Goal: Task Accomplishment & Management: Use online tool/utility

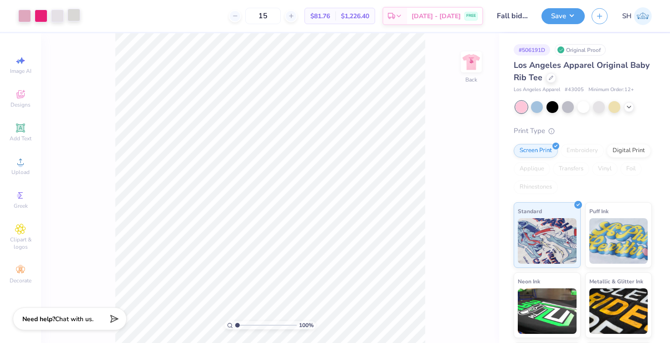
click at [75, 19] on div at bounding box center [73, 15] width 13 height 13
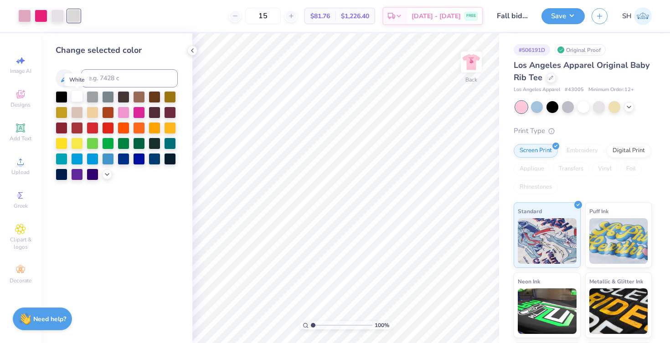
click at [75, 98] on div at bounding box center [77, 96] width 12 height 12
click at [60, 16] on div at bounding box center [57, 15] width 13 height 13
click at [78, 97] on div at bounding box center [77, 96] width 12 height 12
click at [25, 20] on div at bounding box center [24, 15] width 13 height 13
click at [77, 98] on div at bounding box center [77, 96] width 12 height 12
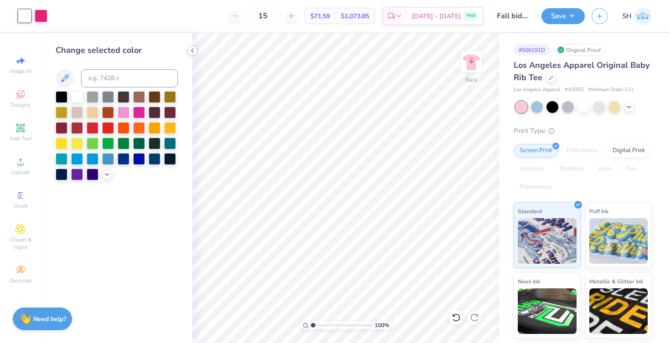
click at [194, 51] on icon at bounding box center [192, 50] width 7 height 7
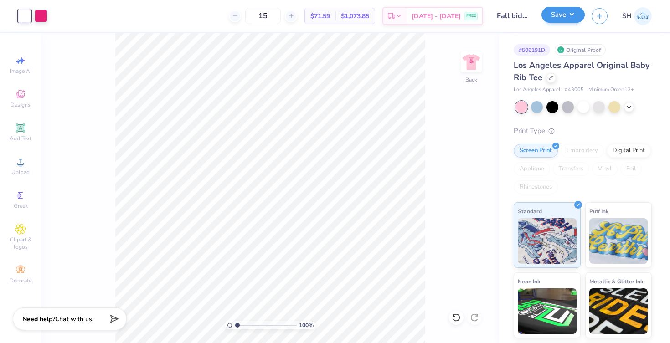
click at [560, 20] on button "Save" at bounding box center [563, 15] width 43 height 16
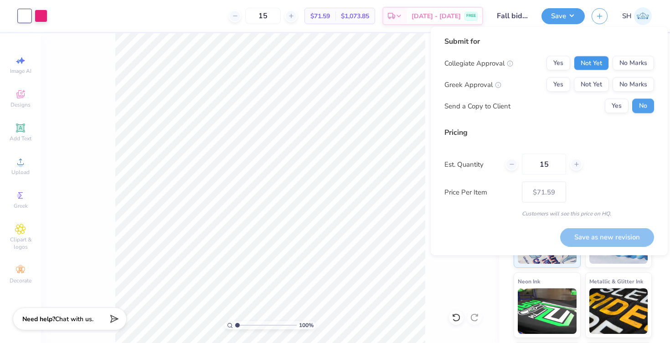
click at [591, 65] on button "Not Yet" at bounding box center [591, 63] width 35 height 15
click at [591, 83] on button "Not Yet" at bounding box center [591, 85] width 35 height 15
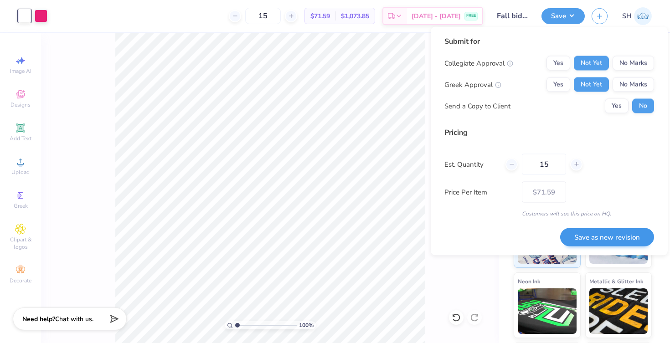
click at [598, 237] on button "Save as new revision" at bounding box center [607, 237] width 94 height 19
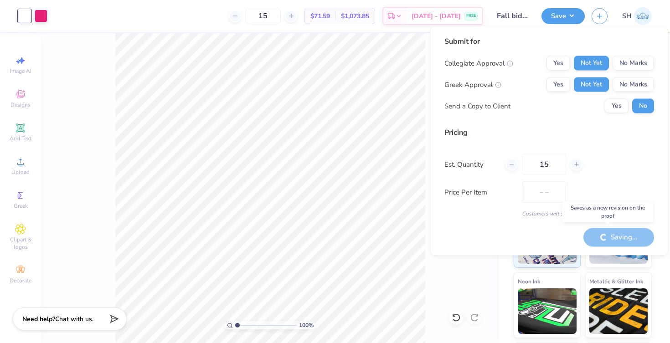
type input "$71.59"
